Goal: Information Seeking & Learning: Learn about a topic

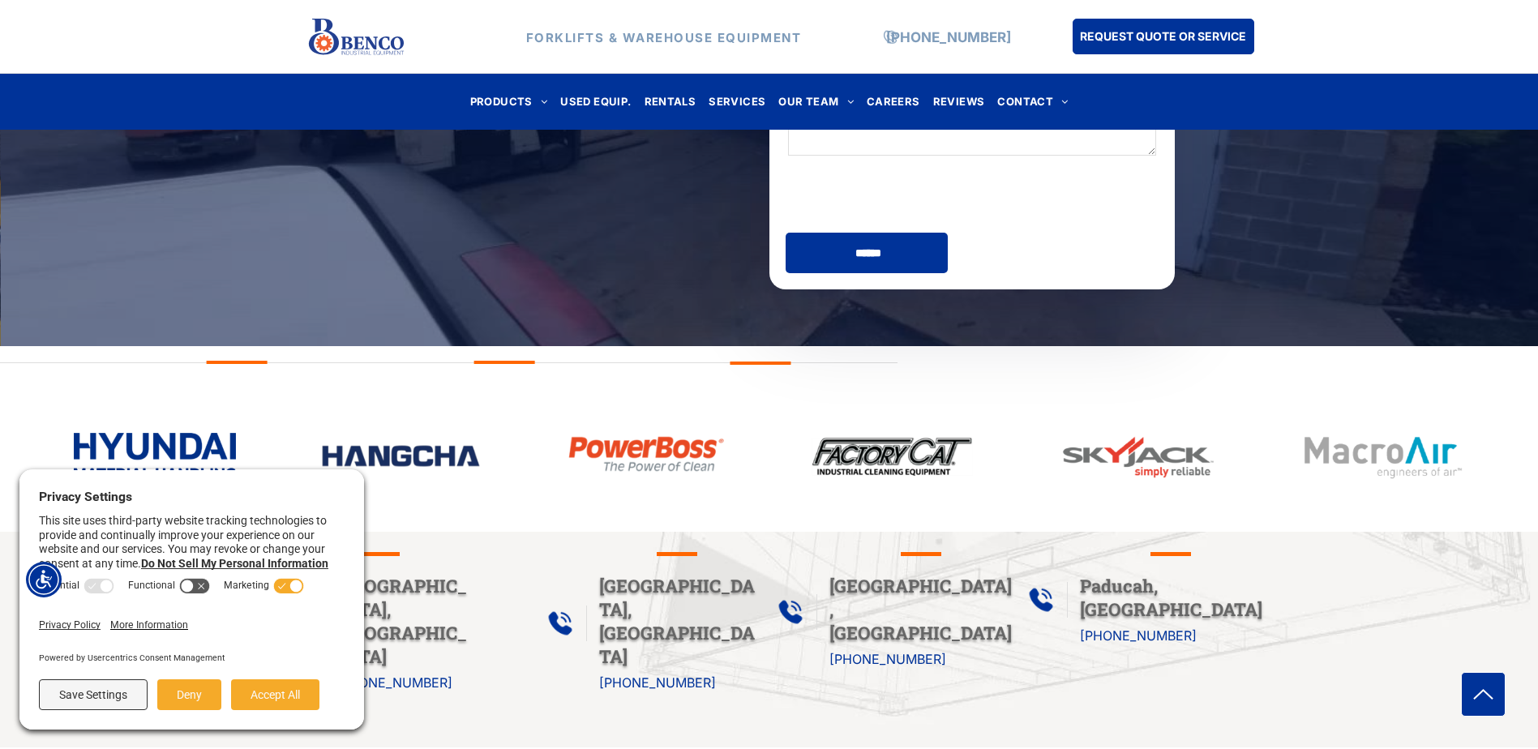
scroll to position [243, 0]
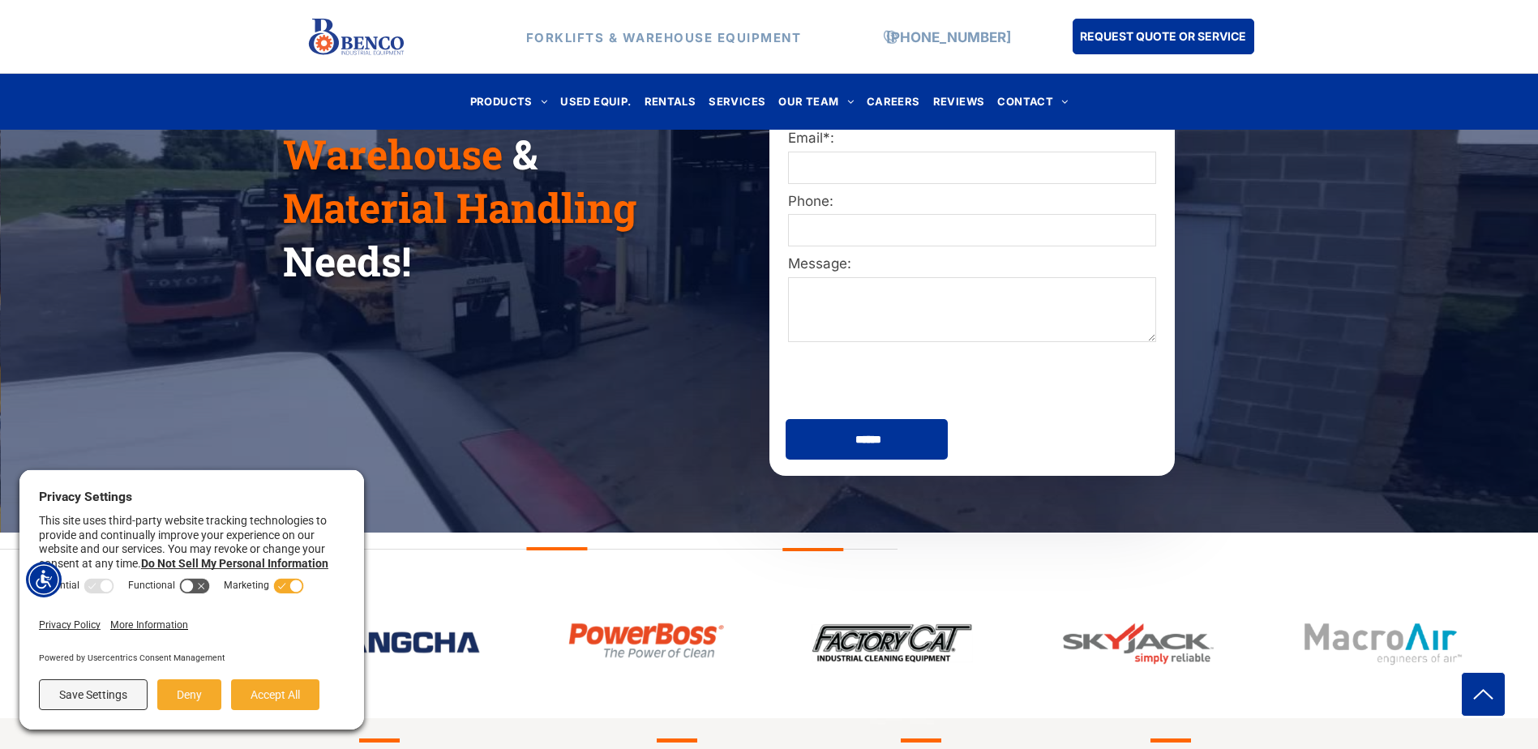
scroll to position [649, 0]
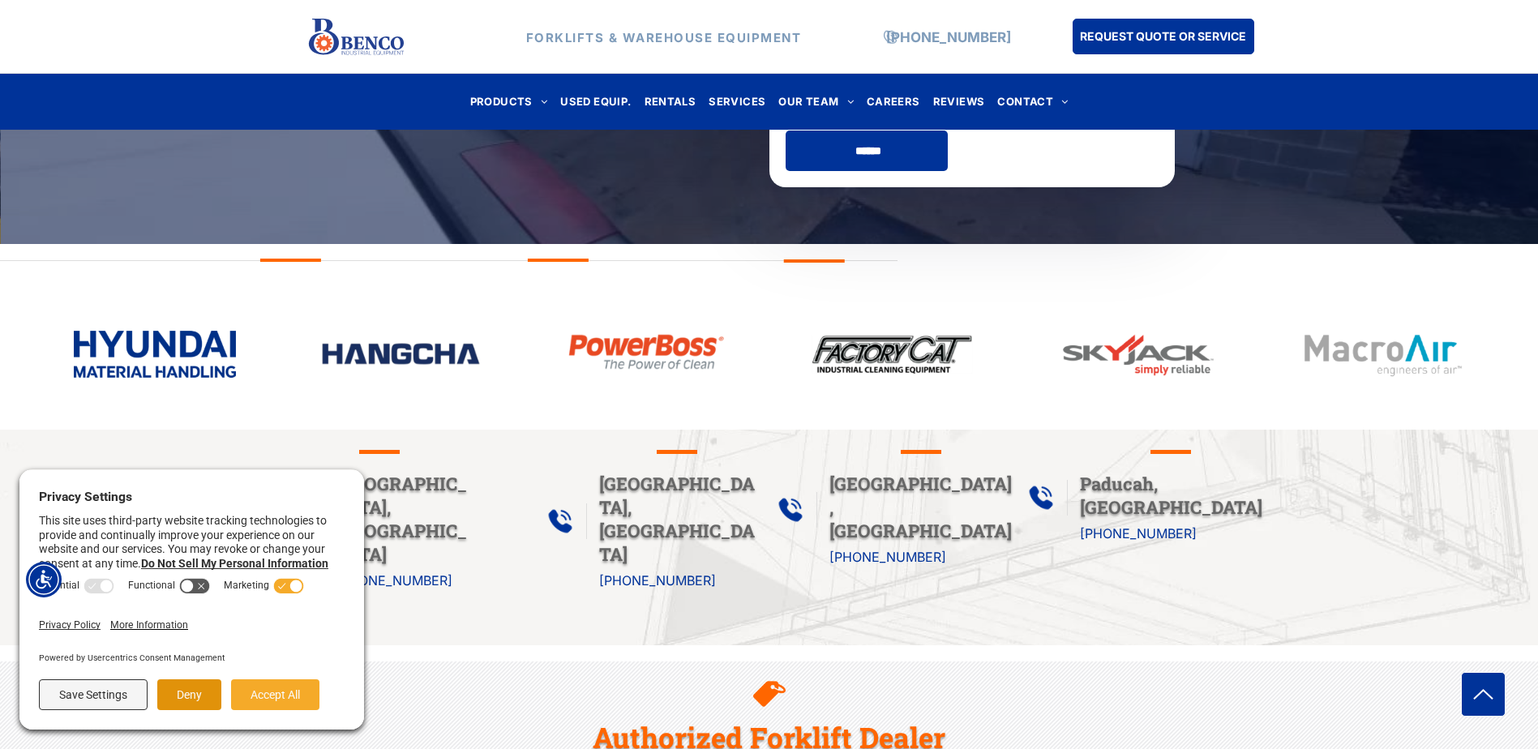
click at [192, 709] on button "Deny" at bounding box center [189, 695] width 64 height 31
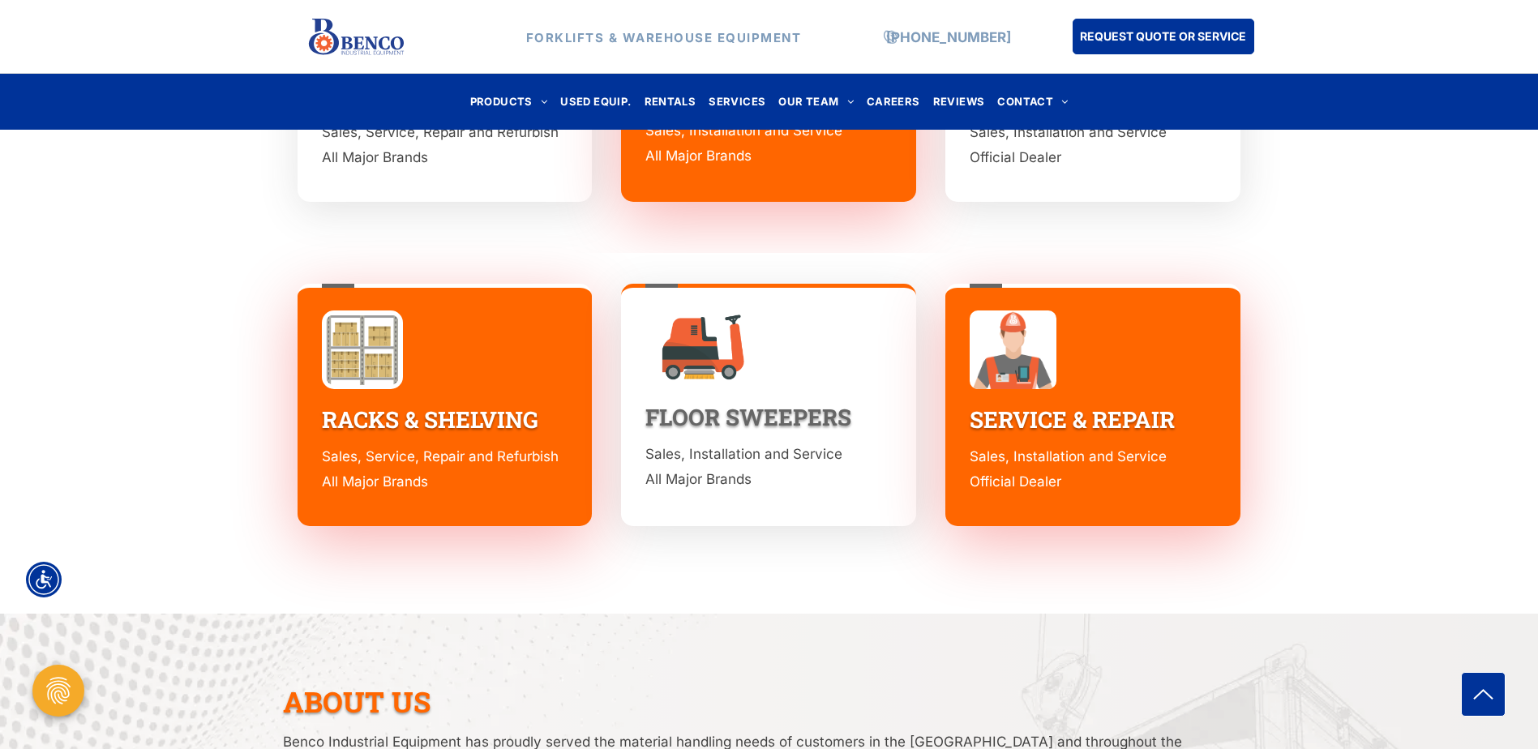
scroll to position [2352, 0]
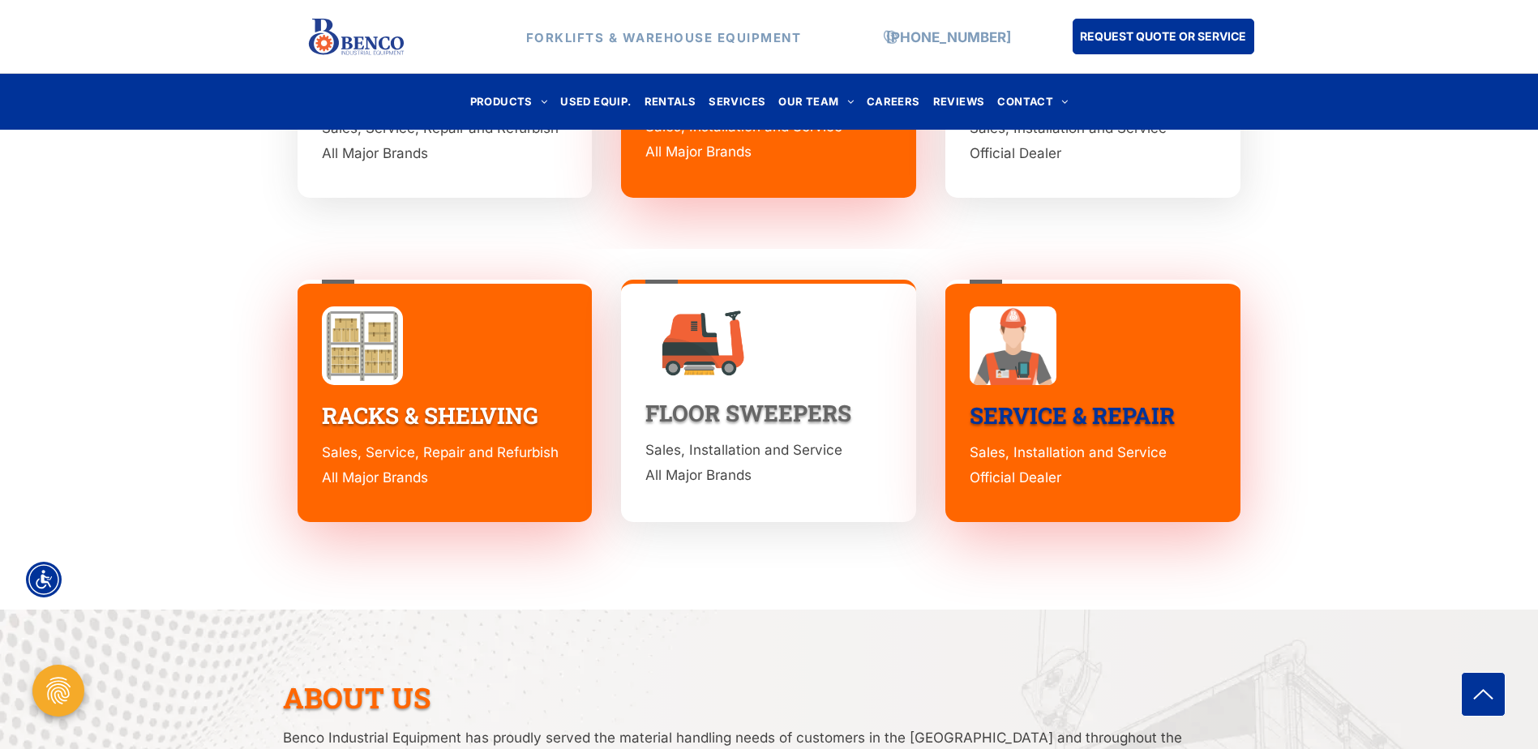
click at [1050, 401] on link "SERVICE & REPAIR" at bounding box center [1072, 416] width 205 height 30
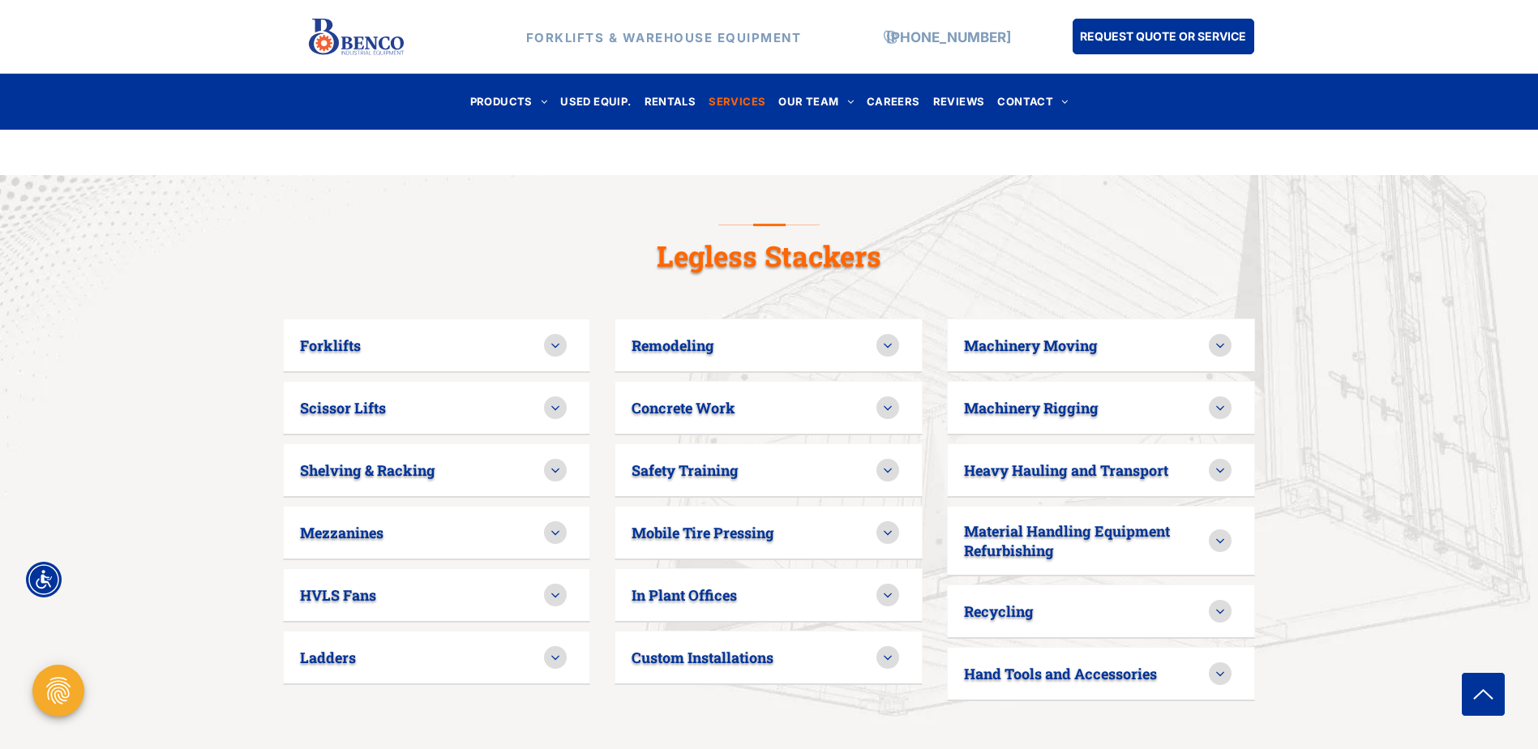
scroll to position [973, 0]
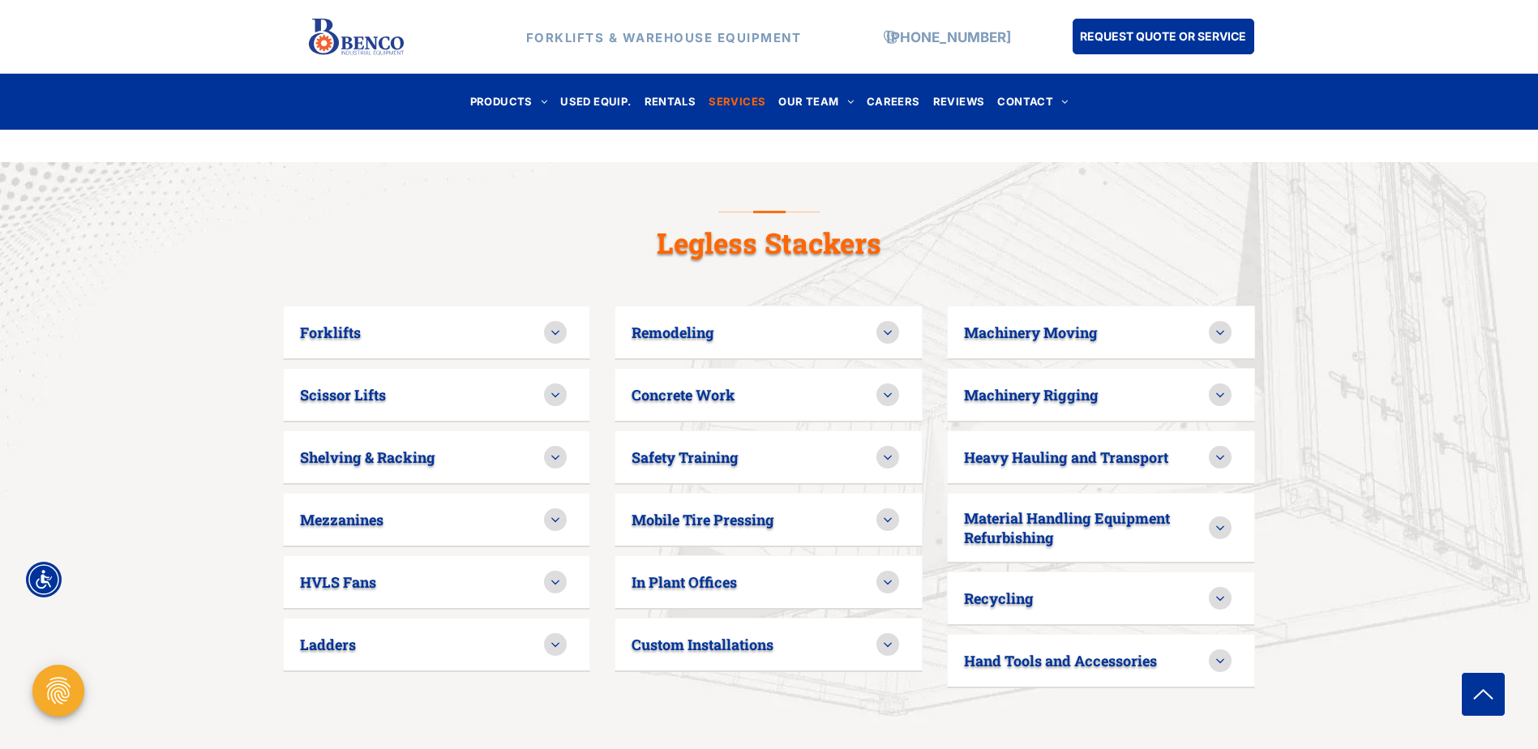
click at [1223, 388] on icon at bounding box center [1220, 395] width 15 height 15
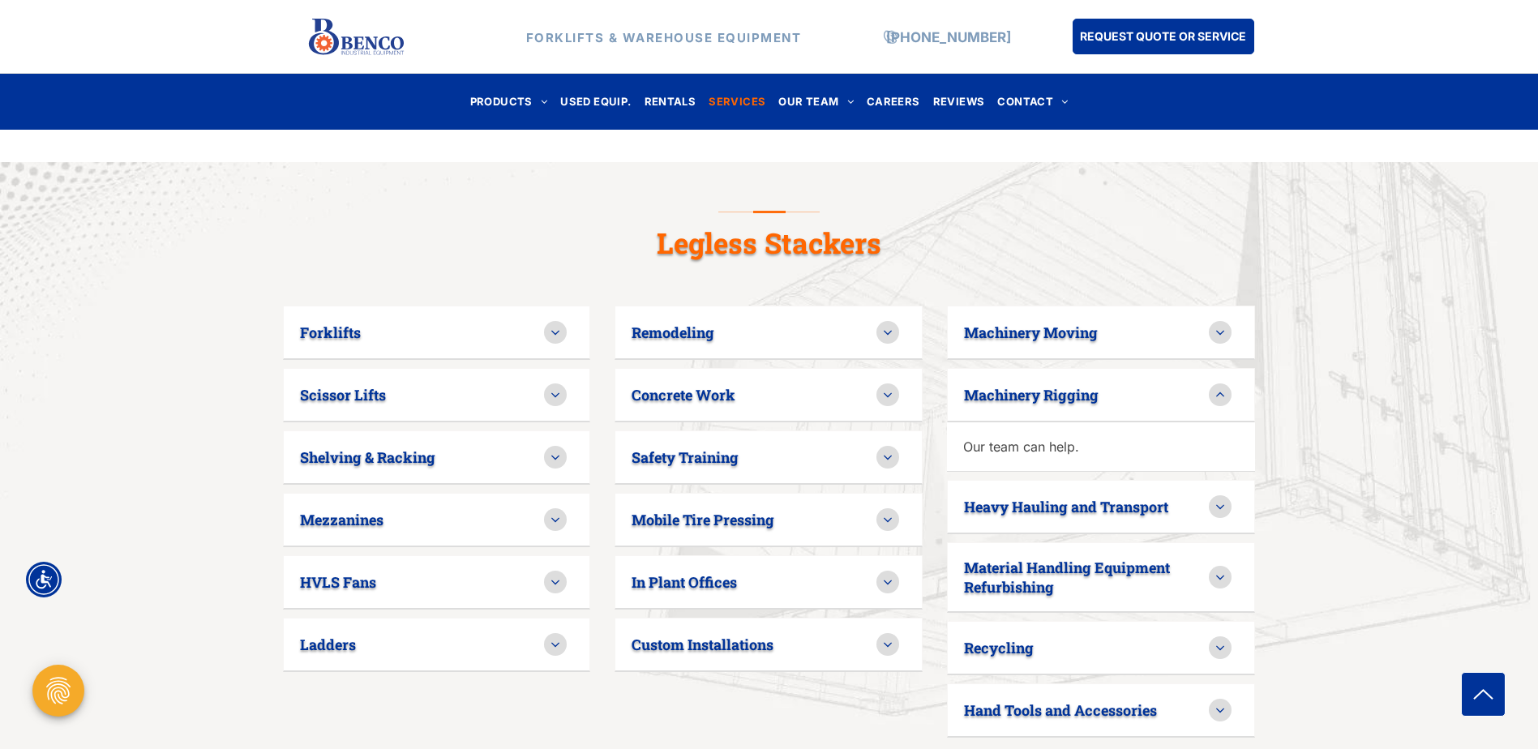
click at [888, 450] on icon at bounding box center [888, 457] width 15 height 15
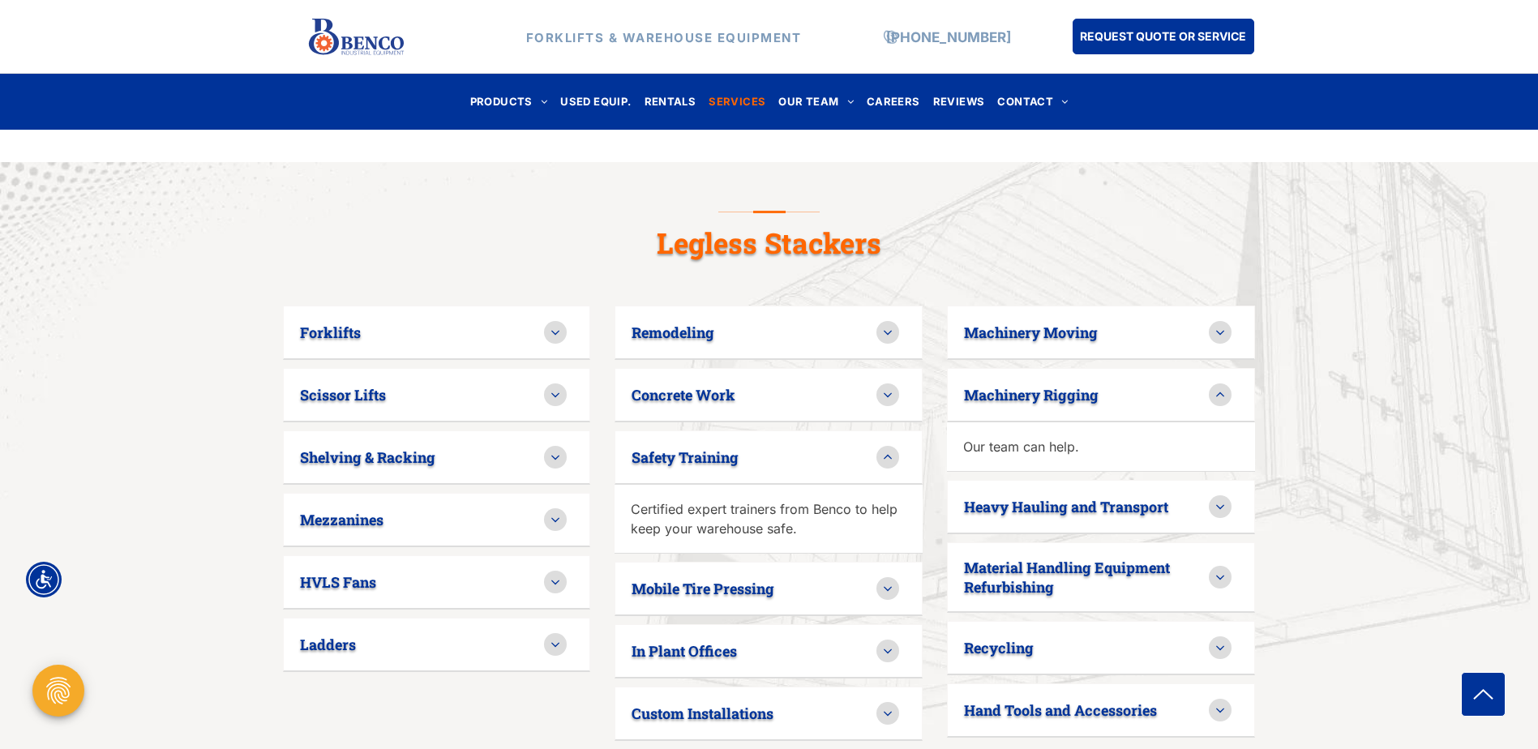
click at [1224, 570] on icon at bounding box center [1220, 577] width 15 height 15
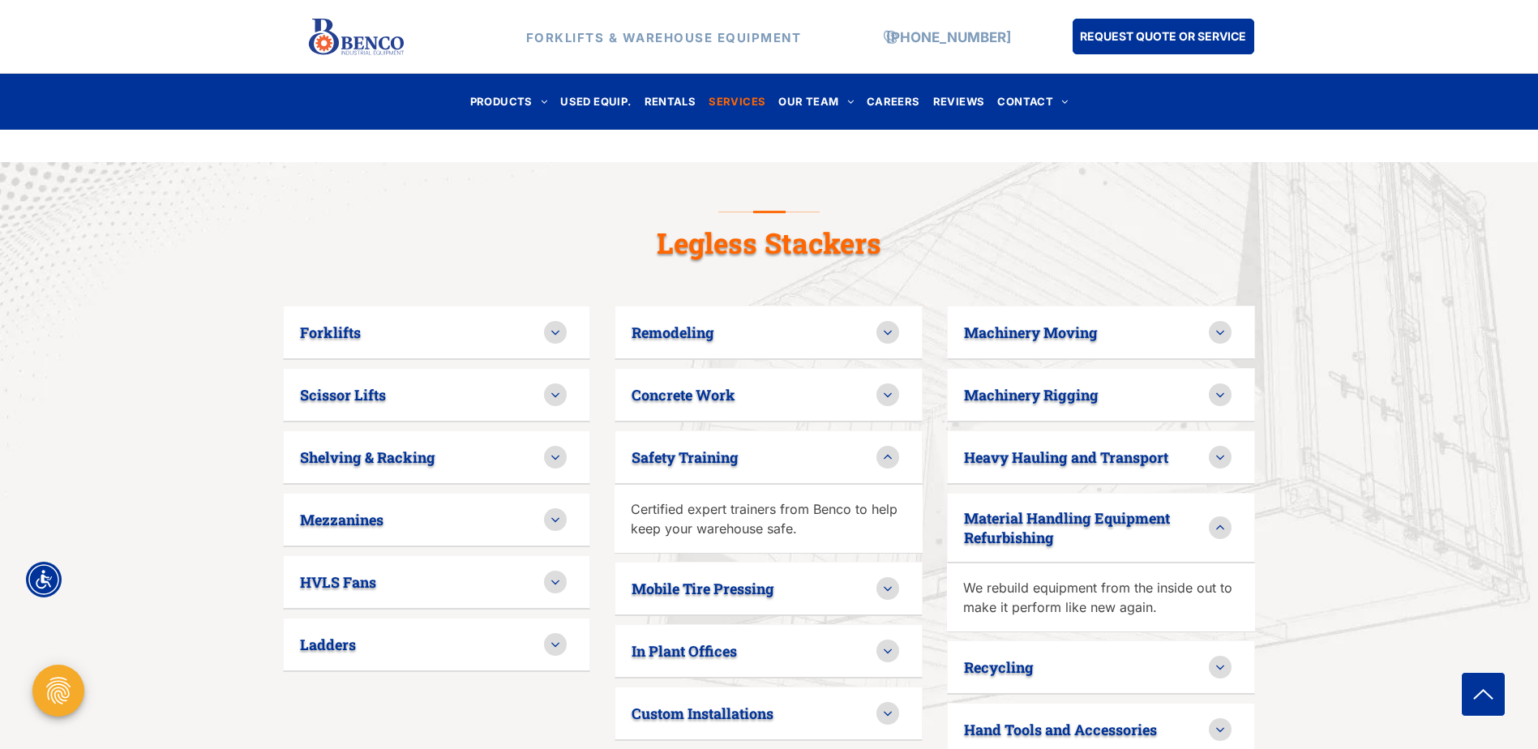
click at [1220, 660] on icon at bounding box center [1220, 667] width 15 height 15
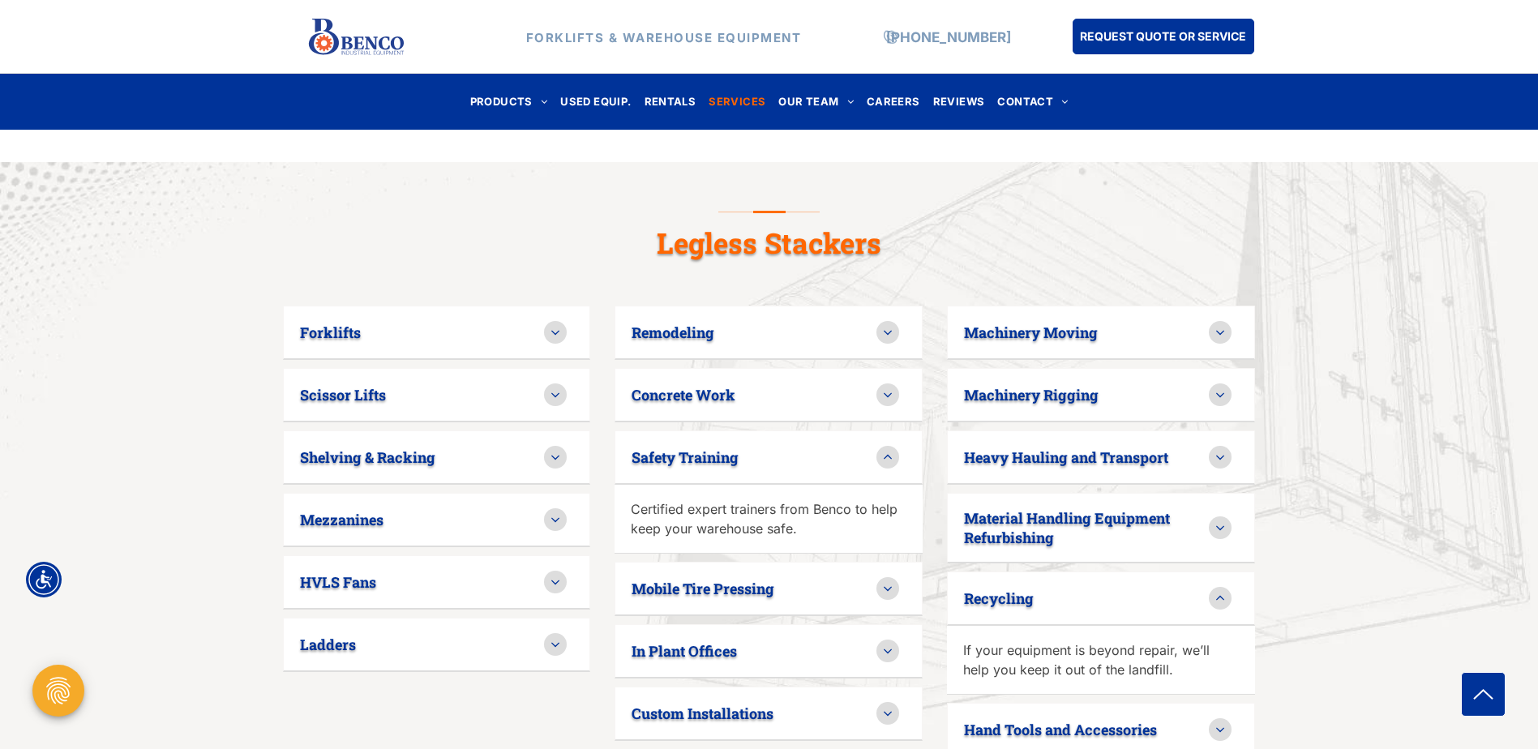
click at [882, 388] on icon at bounding box center [888, 395] width 15 height 15
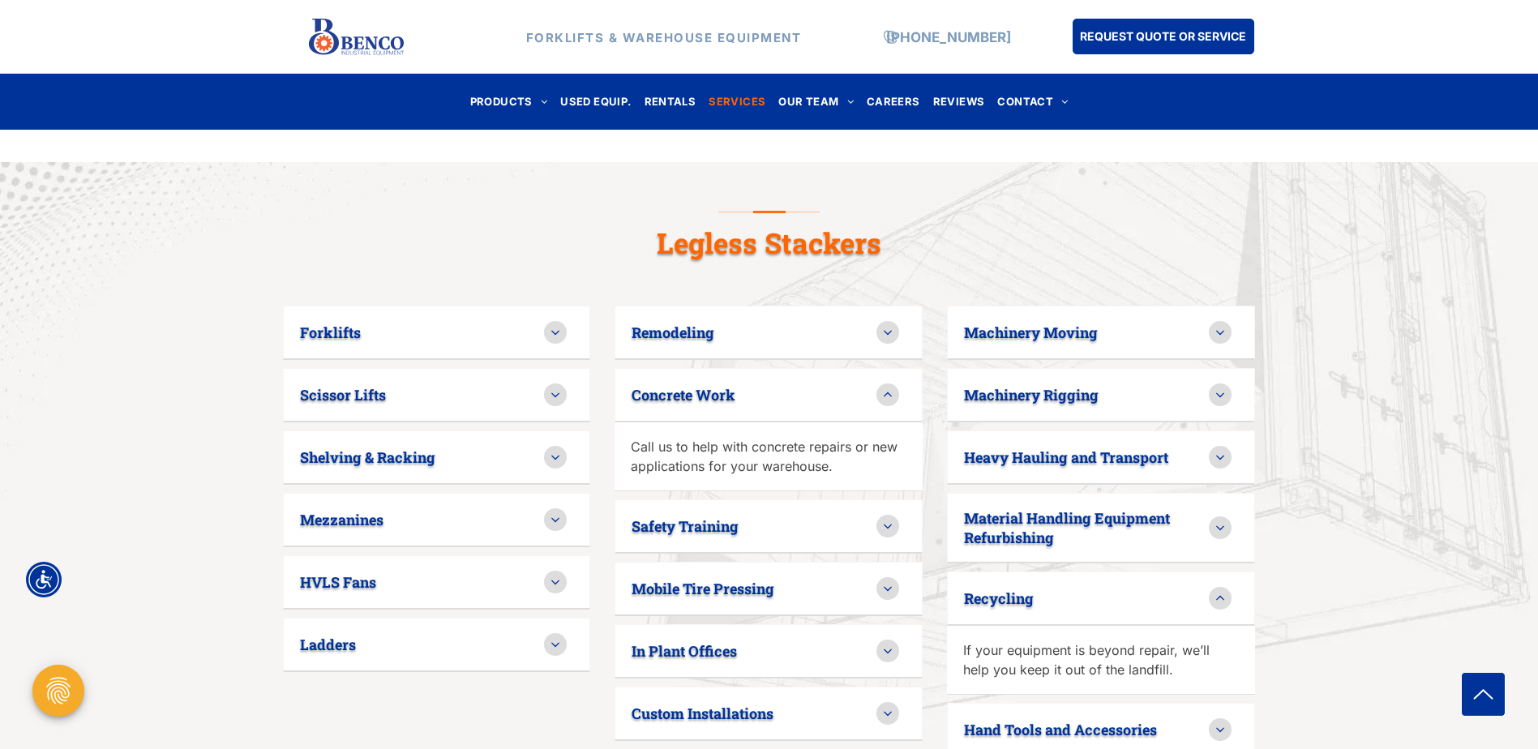
click at [890, 525] on icon at bounding box center [888, 527] width 8 height 5
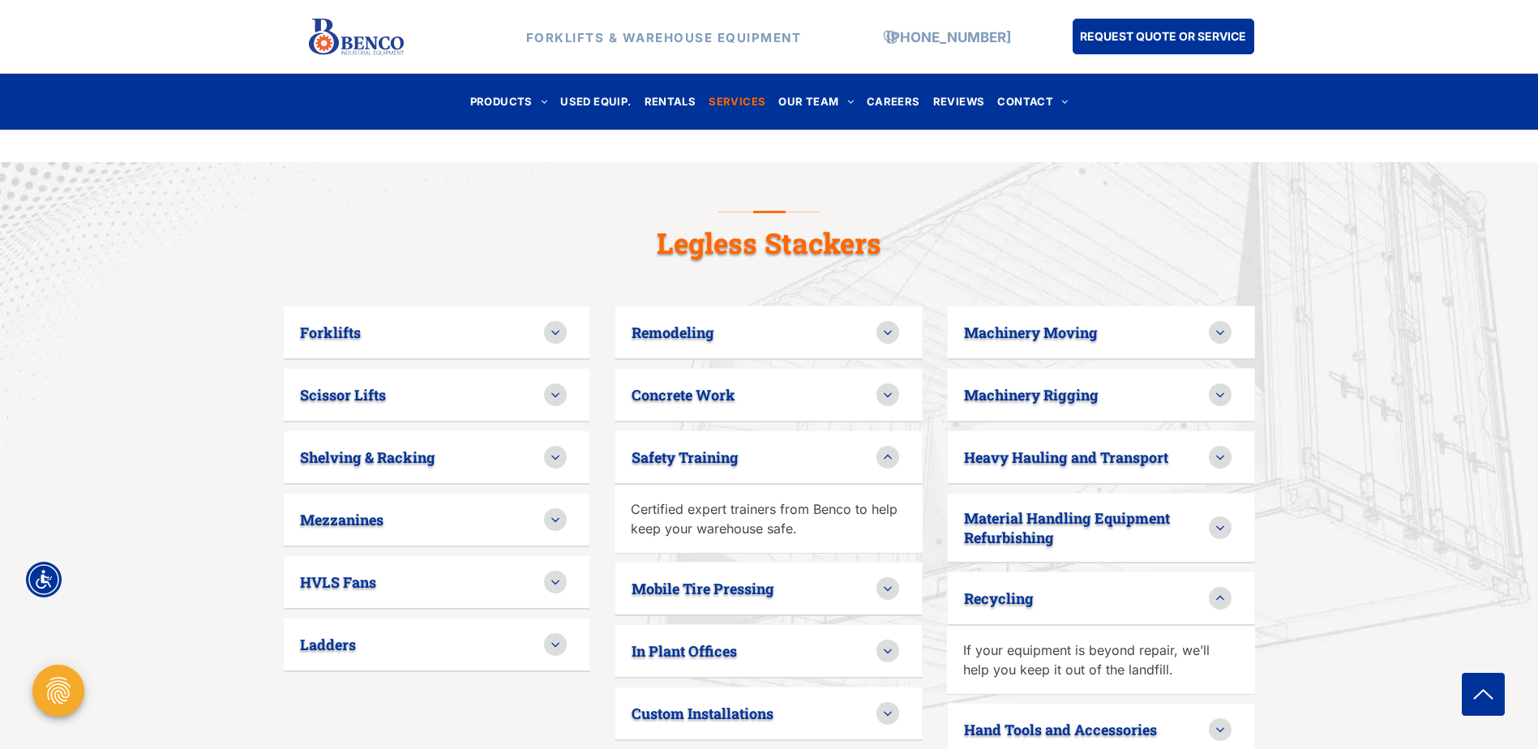
click at [890, 587] on icon at bounding box center [888, 589] width 8 height 5
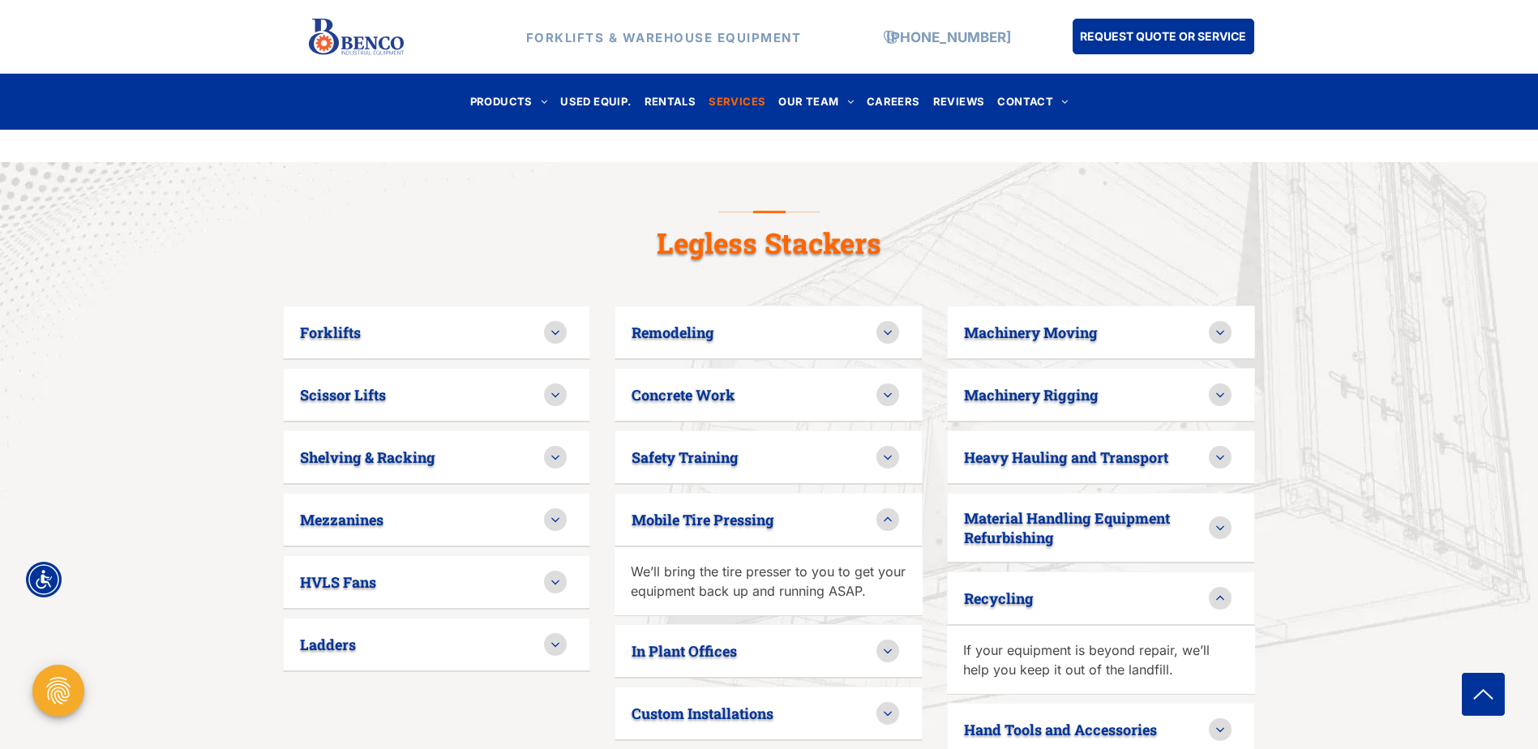
click at [888, 450] on icon at bounding box center [888, 457] width 15 height 15
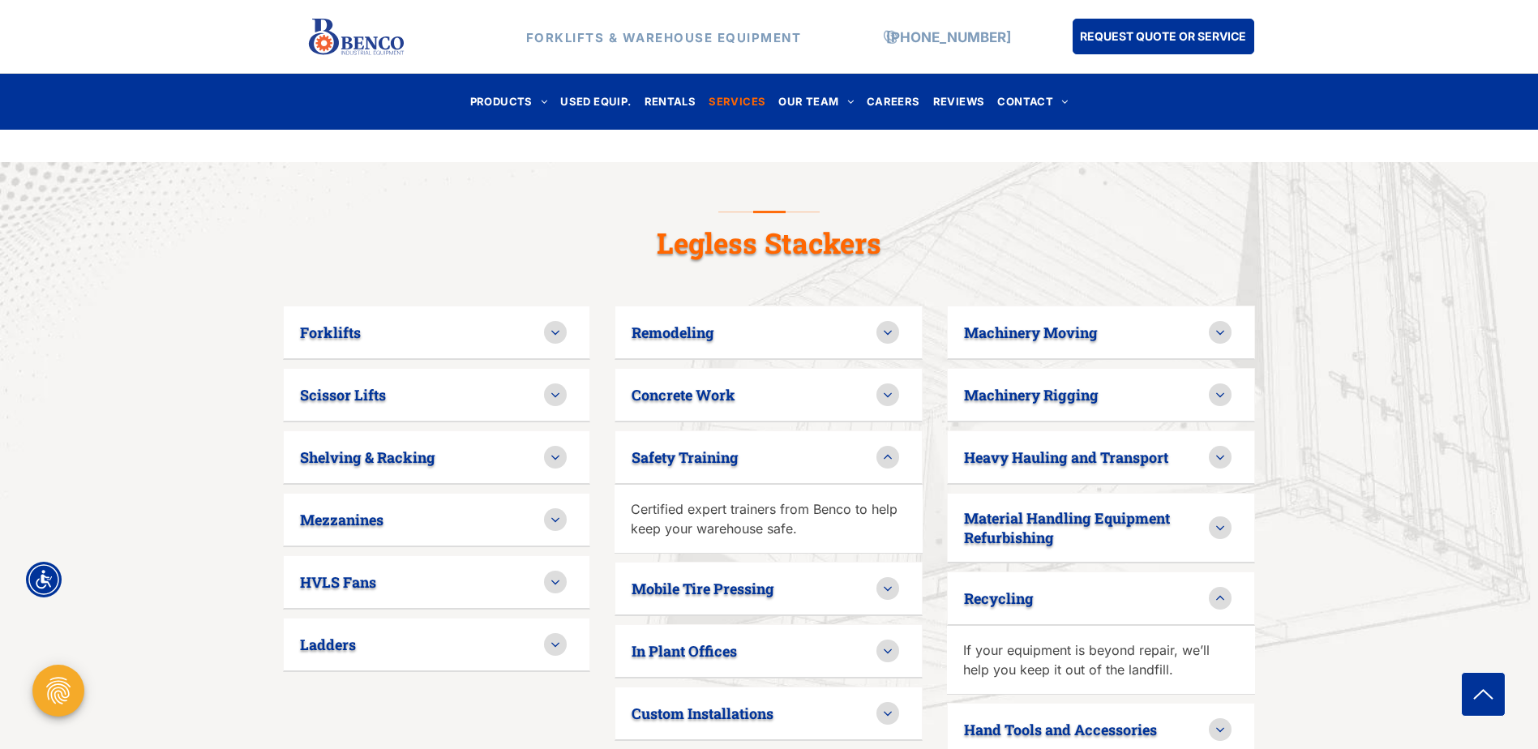
click at [558, 331] on icon at bounding box center [555, 333] width 8 height 5
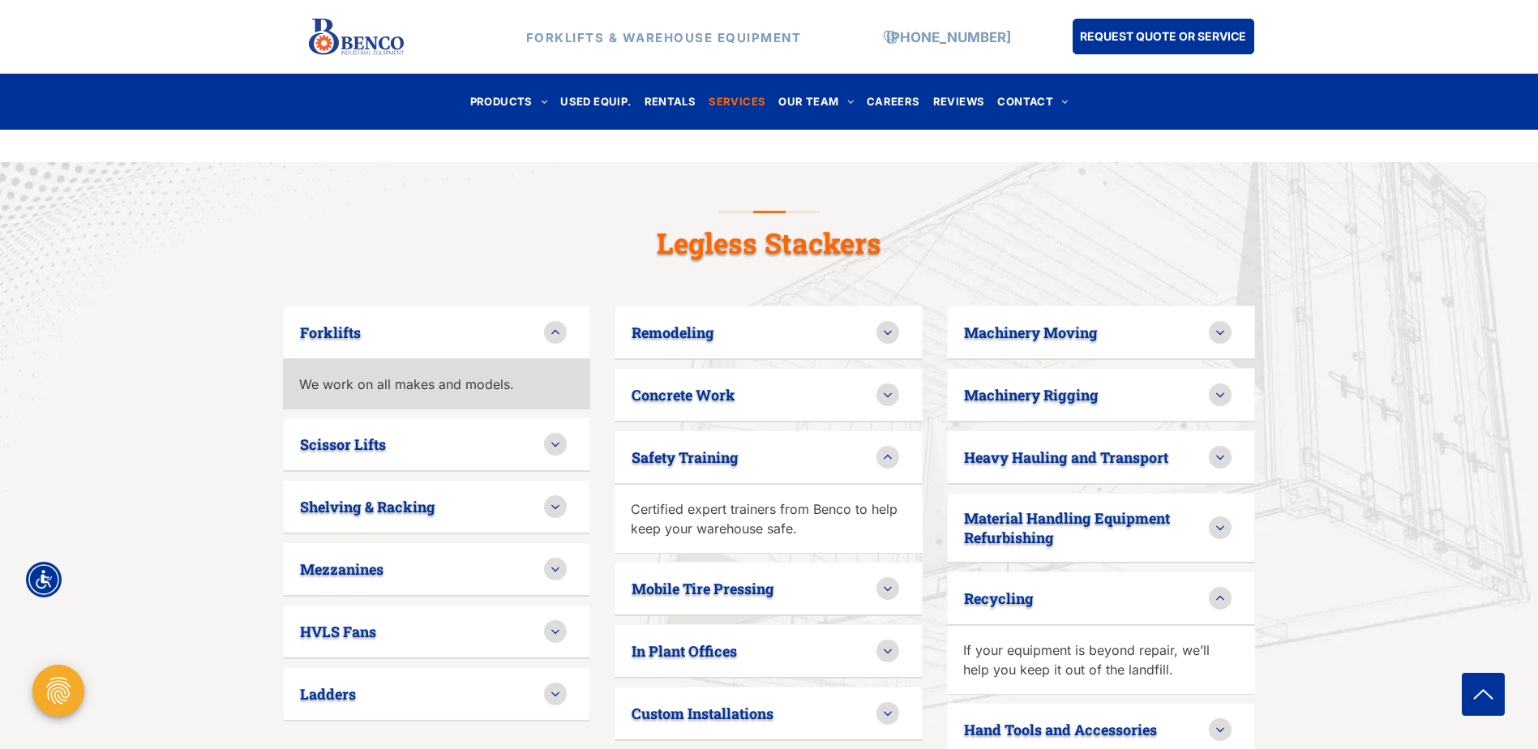
click at [553, 437] on icon at bounding box center [555, 444] width 15 height 15
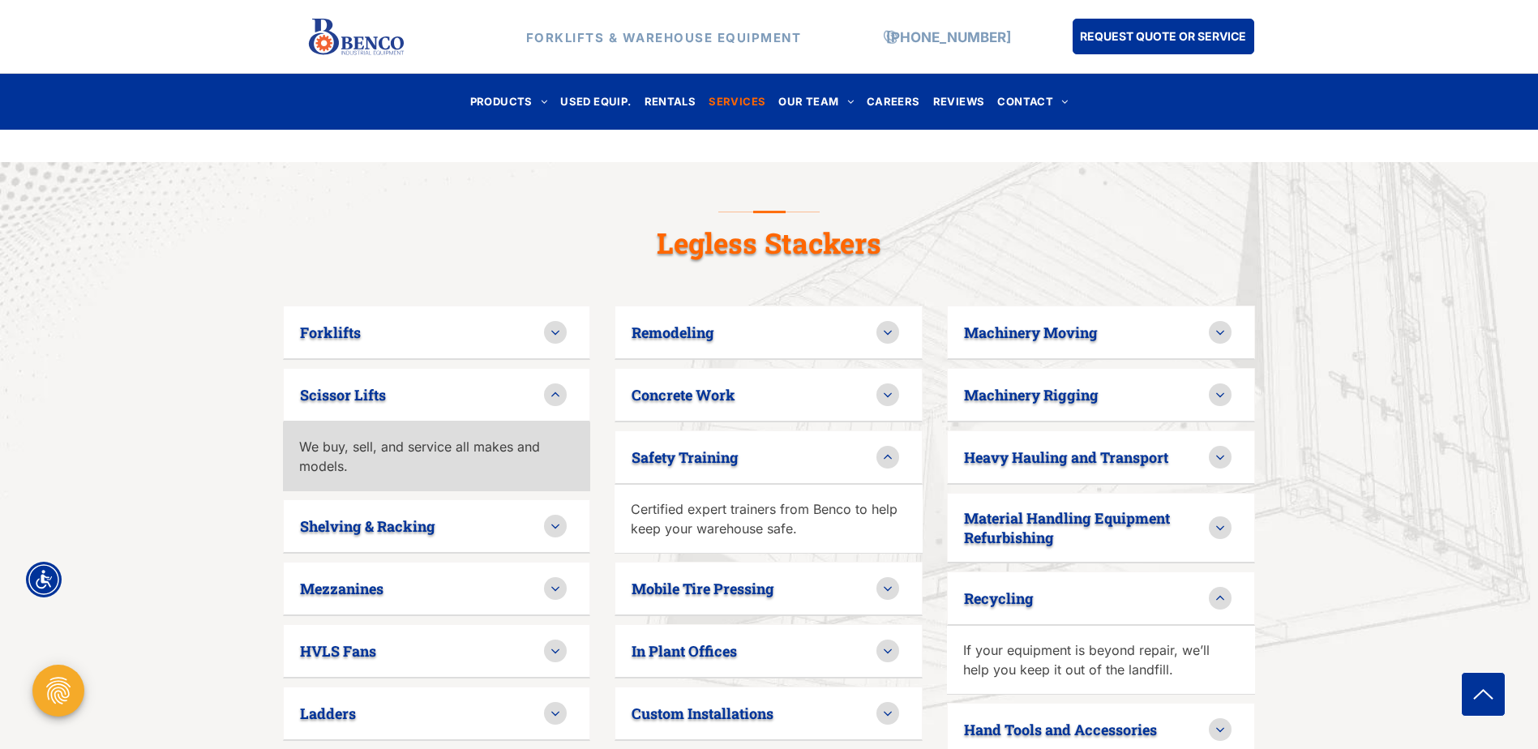
click at [551, 519] on icon at bounding box center [555, 526] width 15 height 15
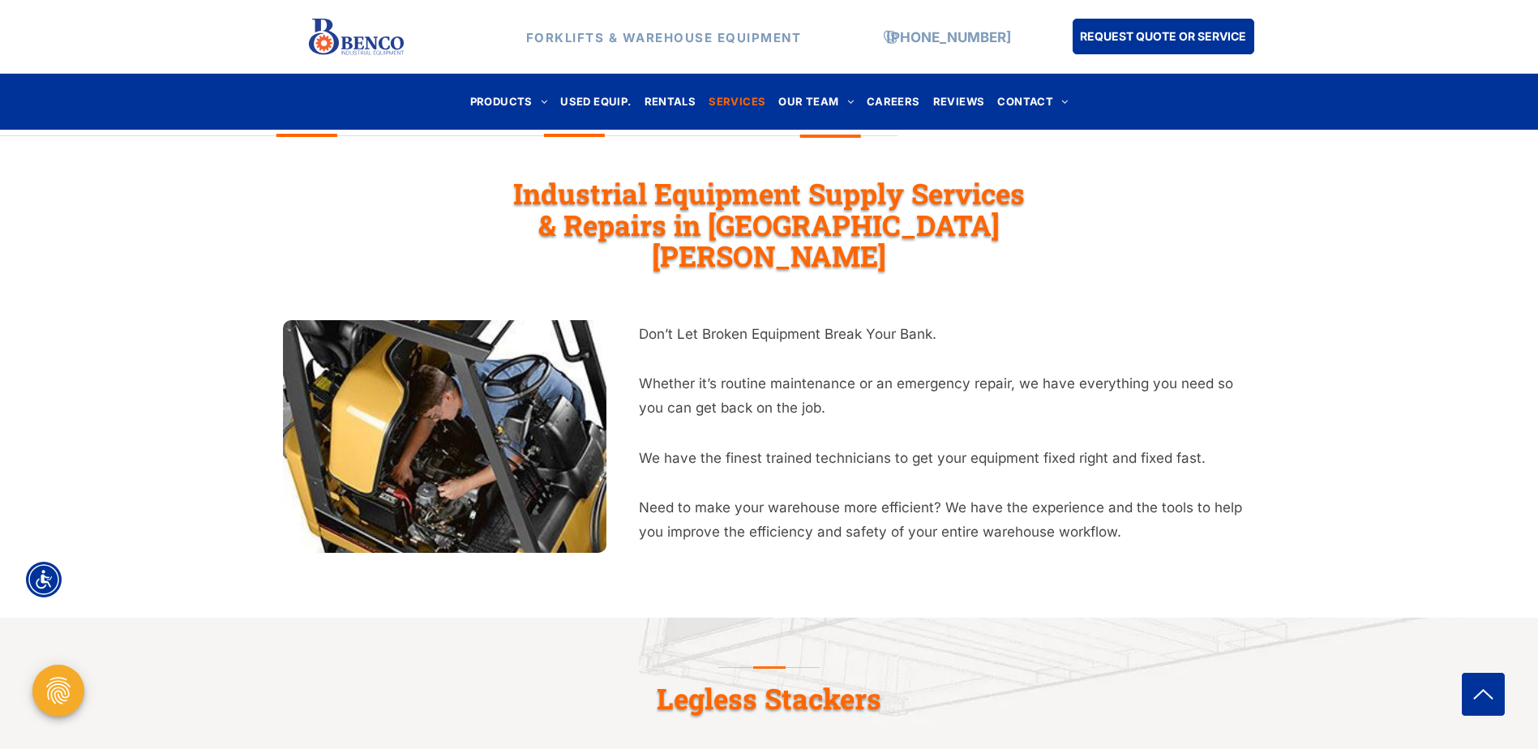
scroll to position [487, 0]
